Goal: Check status: Check status

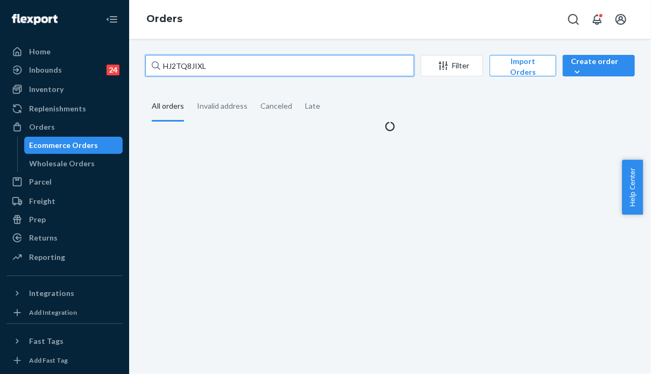
drag, startPoint x: 207, startPoint y: 65, endPoint x: 149, endPoint y: 64, distance: 57.6
click at [149, 64] on input "HJ2TQ8JIXL" at bounding box center [279, 66] width 269 height 22
drag, startPoint x: 256, startPoint y: 64, endPoint x: 204, endPoint y: 77, distance: 53.2
click at [204, 77] on div "254132835 Complete Filter Import Orders Create order Ecommerce order Removal or…" at bounding box center [389, 67] width 489 height 24
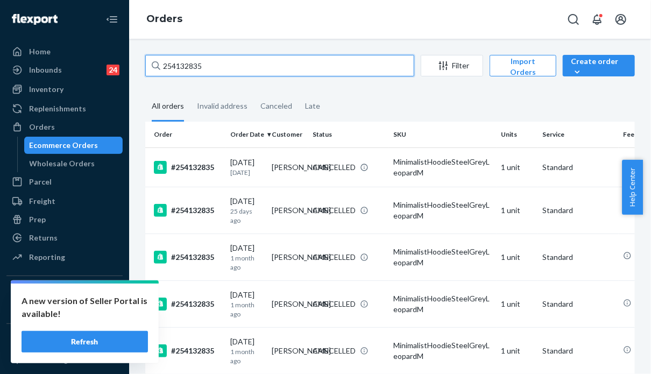
click at [221, 63] on input "254132835" at bounding box center [279, 66] width 269 height 22
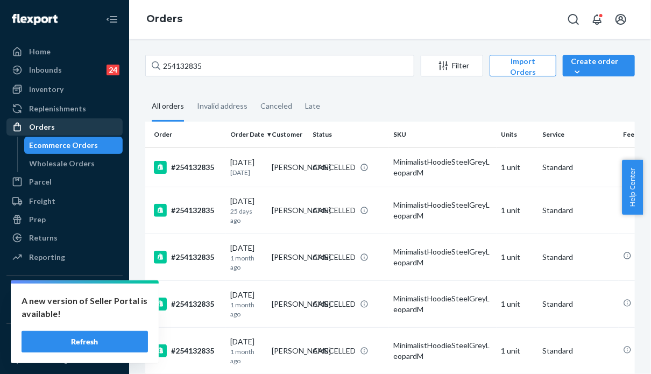
click at [57, 120] on div "Orders" at bounding box center [65, 126] width 114 height 15
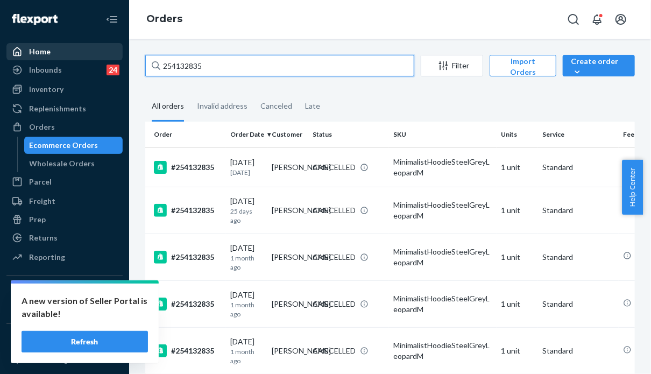
drag, startPoint x: 224, startPoint y: 66, endPoint x: 113, endPoint y: 58, distance: 111.1
click at [113, 58] on div "Home Inbounds 24 Shipping Plans Problems 24 Inventory Products Replenishments O…" at bounding box center [325, 187] width 651 height 374
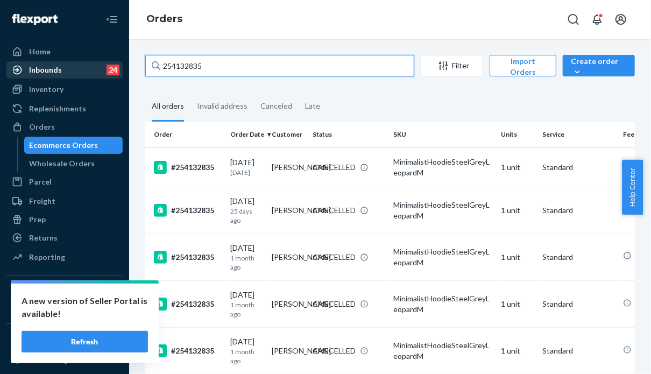
paste input "RYMHBLSJEG"
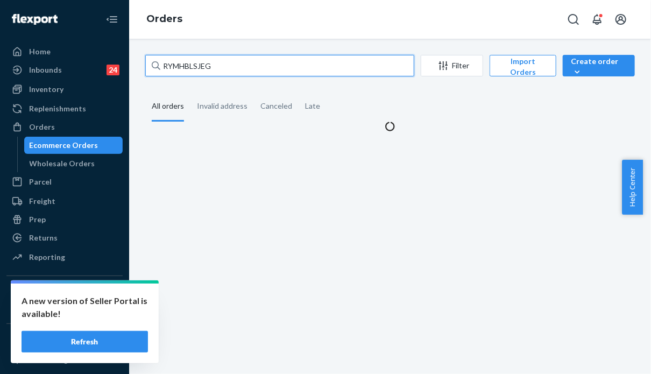
type input "RYMHBLSJEG"
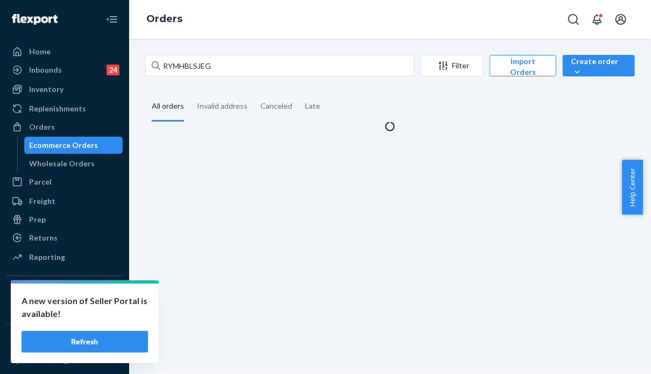
click at [113, 339] on button "Refresh" at bounding box center [85, 342] width 126 height 22
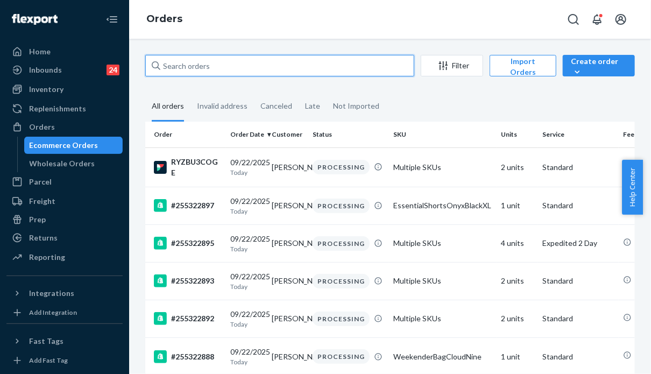
click at [177, 65] on input "text" at bounding box center [279, 66] width 269 height 22
paste input "RYMHBLSJEG"
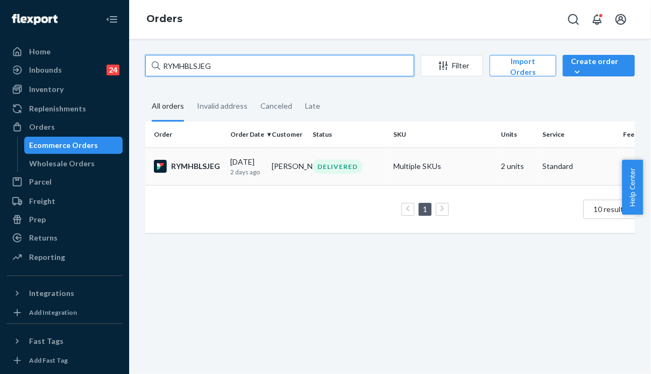
type input "RYMHBLSJEG"
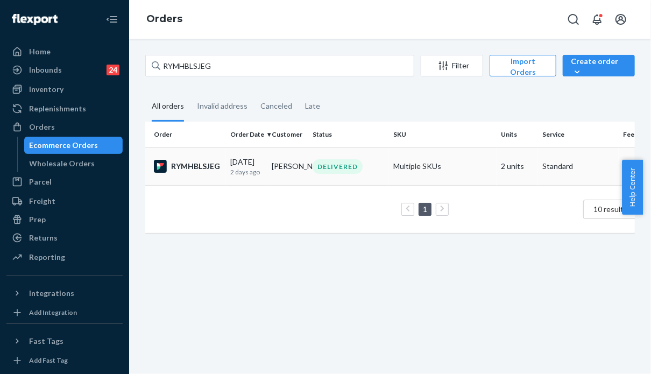
click at [253, 167] on p "2 days ago" at bounding box center [246, 171] width 33 height 9
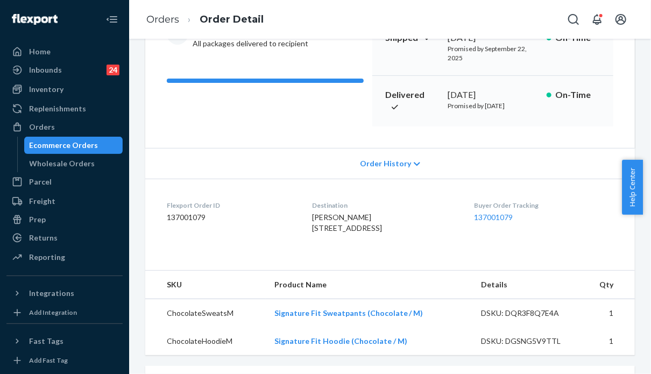
scroll to position [215, 0]
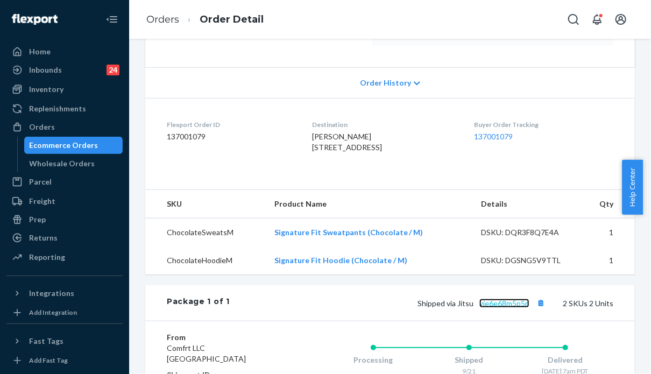
click at [491, 308] on link "yje6e68m5p5n" at bounding box center [504, 303] width 50 height 9
drag, startPoint x: 303, startPoint y: 148, endPoint x: 374, endPoint y: 165, distance: 73.5
click at [374, 165] on dl "Flexport Order ID 137001079 Destination [PERSON_NAME] [STREET_ADDRESS] US Buyer…" at bounding box center [389, 138] width 489 height 81
copy span "[STREET_ADDRESS]"
